Goal: Communication & Community: Answer question/provide support

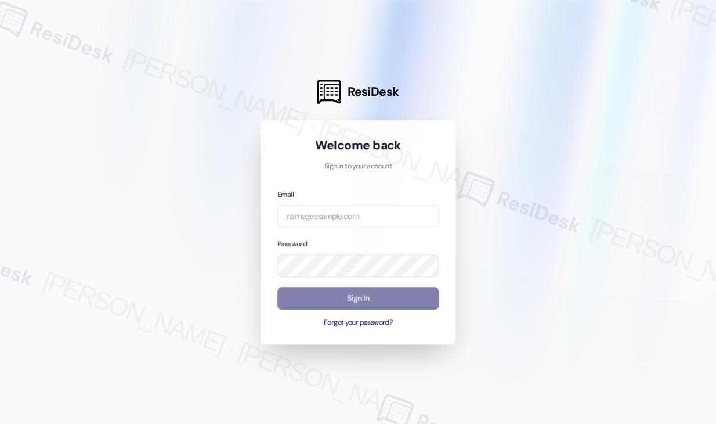
click at [329, 230] on div "Email Password Sign In Forgot your password?" at bounding box center [357, 258] width 161 height 140
click at [339, 213] on input "email" at bounding box center [357, 216] width 161 height 23
type input "[EMAIL_ADDRESS][PERSON_NAME][PERSON_NAME][DOMAIN_NAME]"
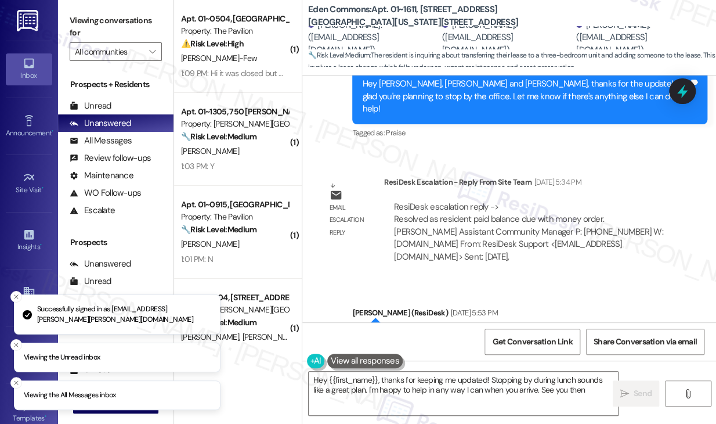
type textarea "Hey {{first_name}}, thanks for keeping me updated! Stopping by during lunch sou…"
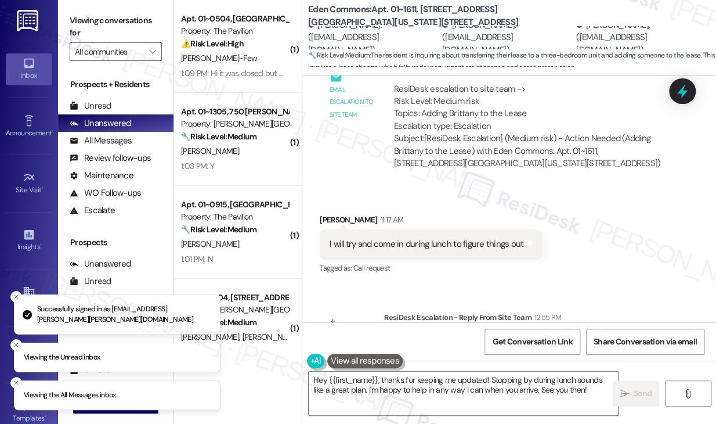
scroll to position [1916, 0]
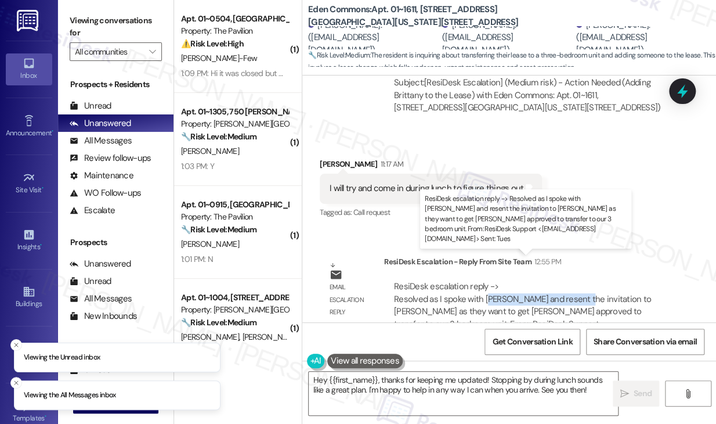
drag, startPoint x: 488, startPoint y: 271, endPoint x: 576, endPoint y: 271, distance: 88.2
click at [576, 280] on div "ResiDesk escalation reply -> Resolved as I spoke with [PERSON_NAME] and resent …" at bounding box center [522, 311] width 257 height 62
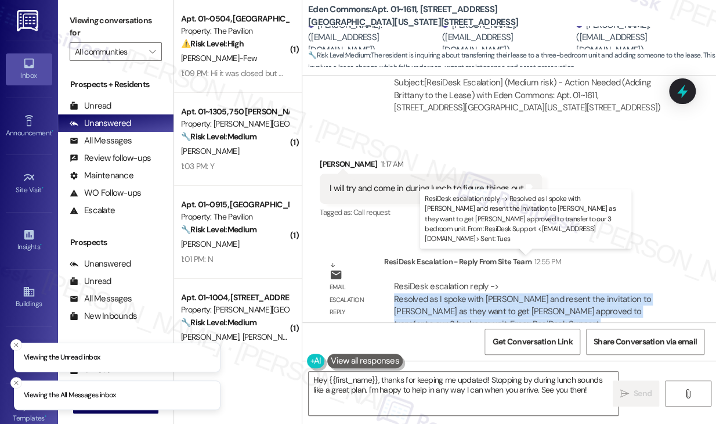
click at [576, 280] on div "ResiDesk escalation reply -> Resolved as I spoke with [PERSON_NAME] and resent …" at bounding box center [522, 311] width 257 height 62
